Goal: Task Accomplishment & Management: Manage account settings

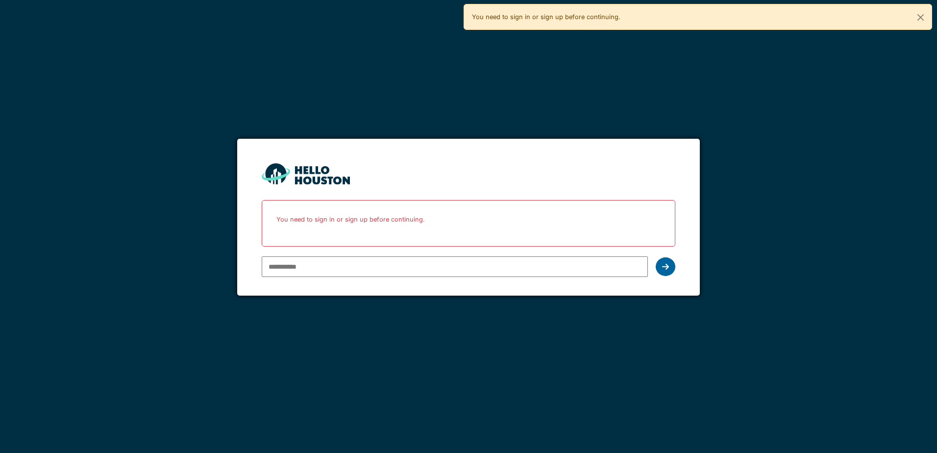
type input "**********"
click at [669, 268] on icon at bounding box center [665, 267] width 7 height 8
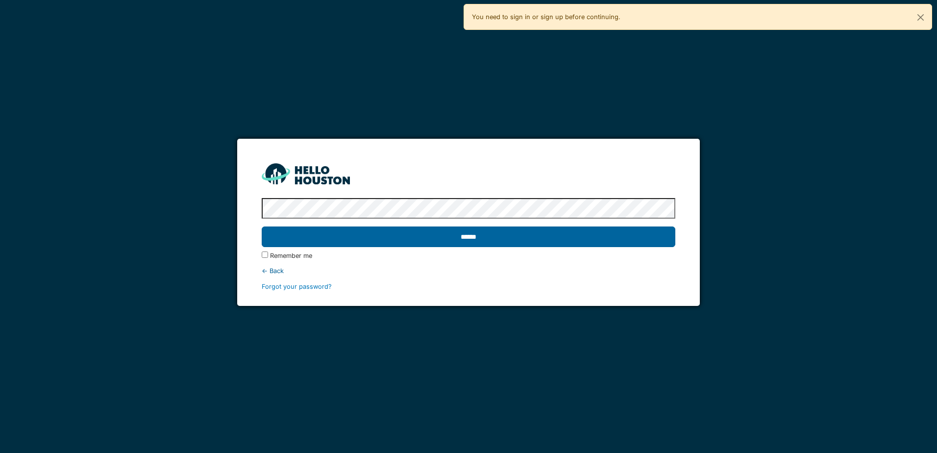
click at [461, 245] on input "******" at bounding box center [468, 236] width 413 height 21
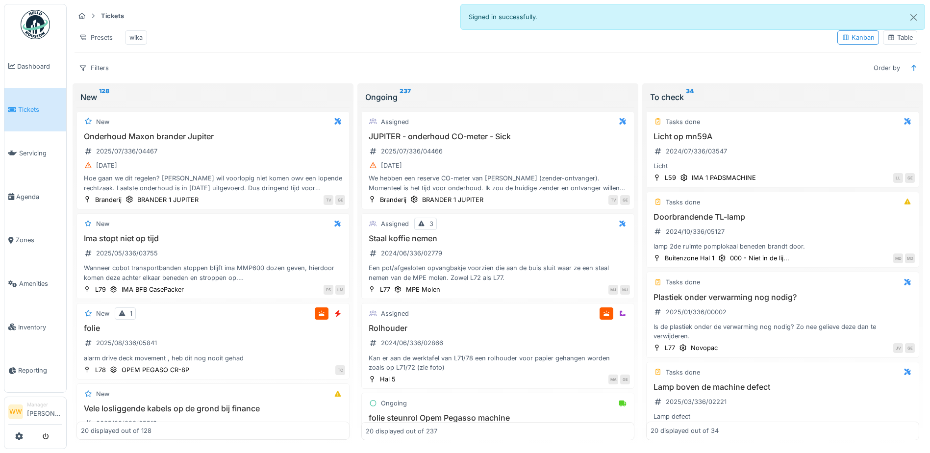
click at [322, 34] on div "Presets wika" at bounding box center [452, 37] width 755 height 22
